Goal: Task Accomplishment & Management: Use online tool/utility

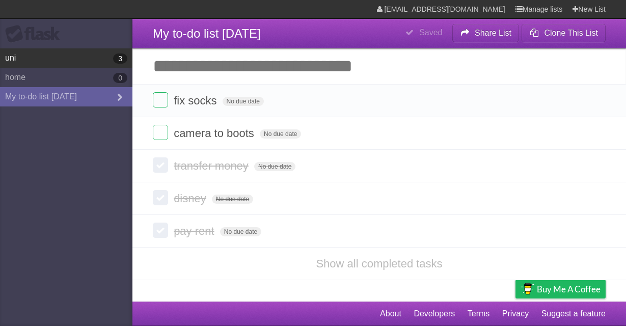
click at [75, 59] on link "uni 3" at bounding box center [66, 57] width 132 height 19
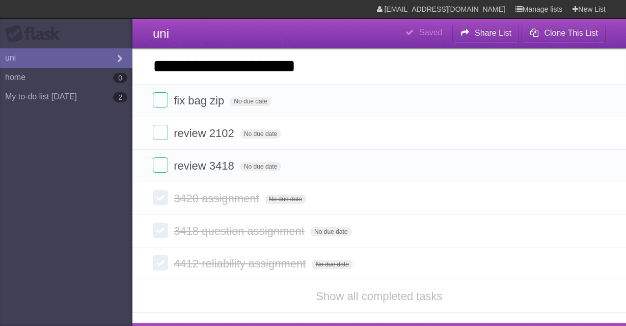
type input "**********"
click input "*********" at bounding box center [0, 0] width 0 height 0
